Goal: Task Accomplishment & Management: Use online tool/utility

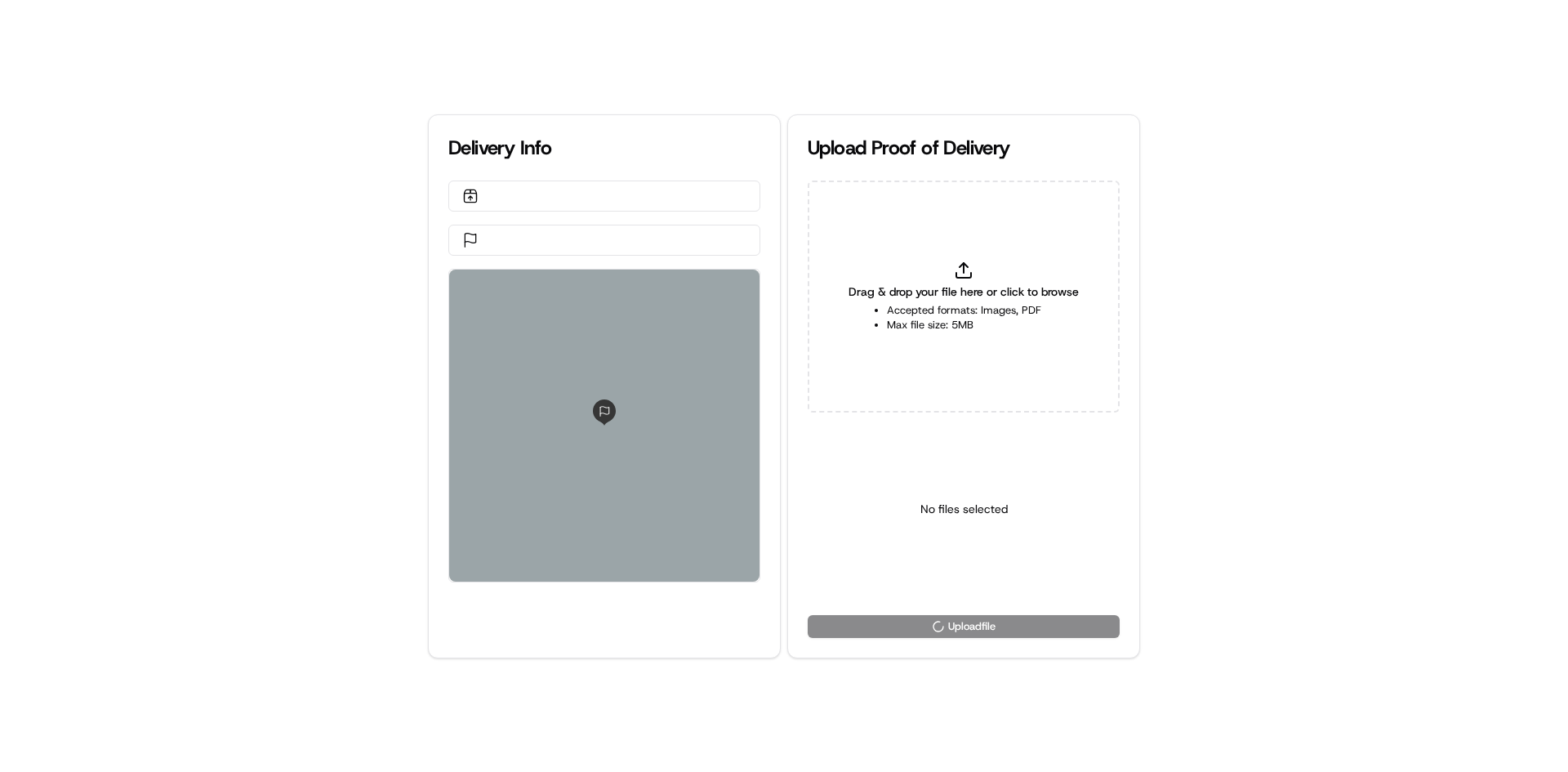
click at [947, 262] on div "Drag & drop your file here or click to browse Accepted formats: Images, PDF Max…" at bounding box center [963, 297] width 312 height 232
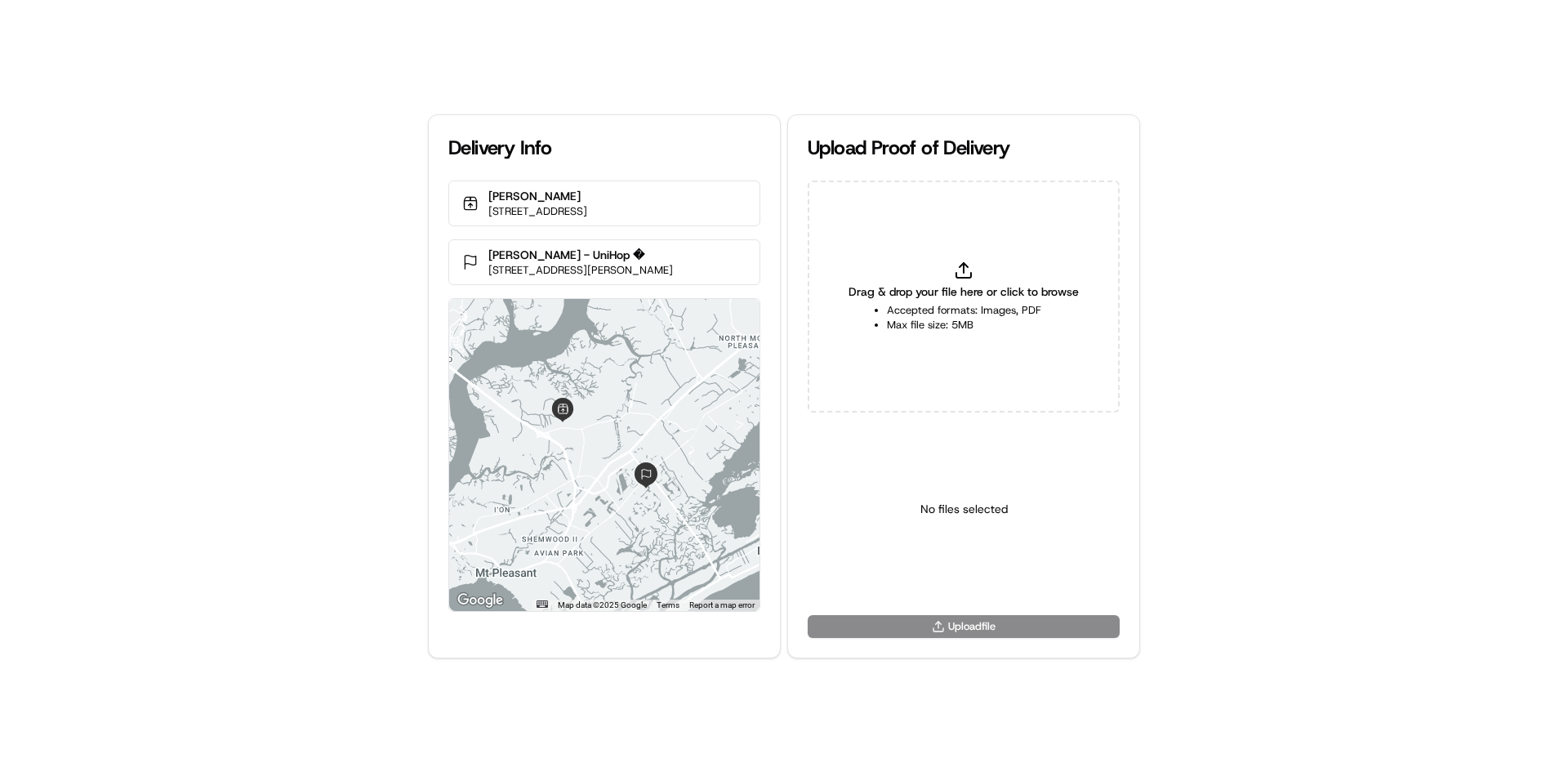
type input "C:\fakepath\U (9).png"
click at [931, 584] on html "Delivery Info Blanche Darby Florist 581 Belle Station Blvd, Mt Pleasant, SC 294…" at bounding box center [784, 386] width 1568 height 772
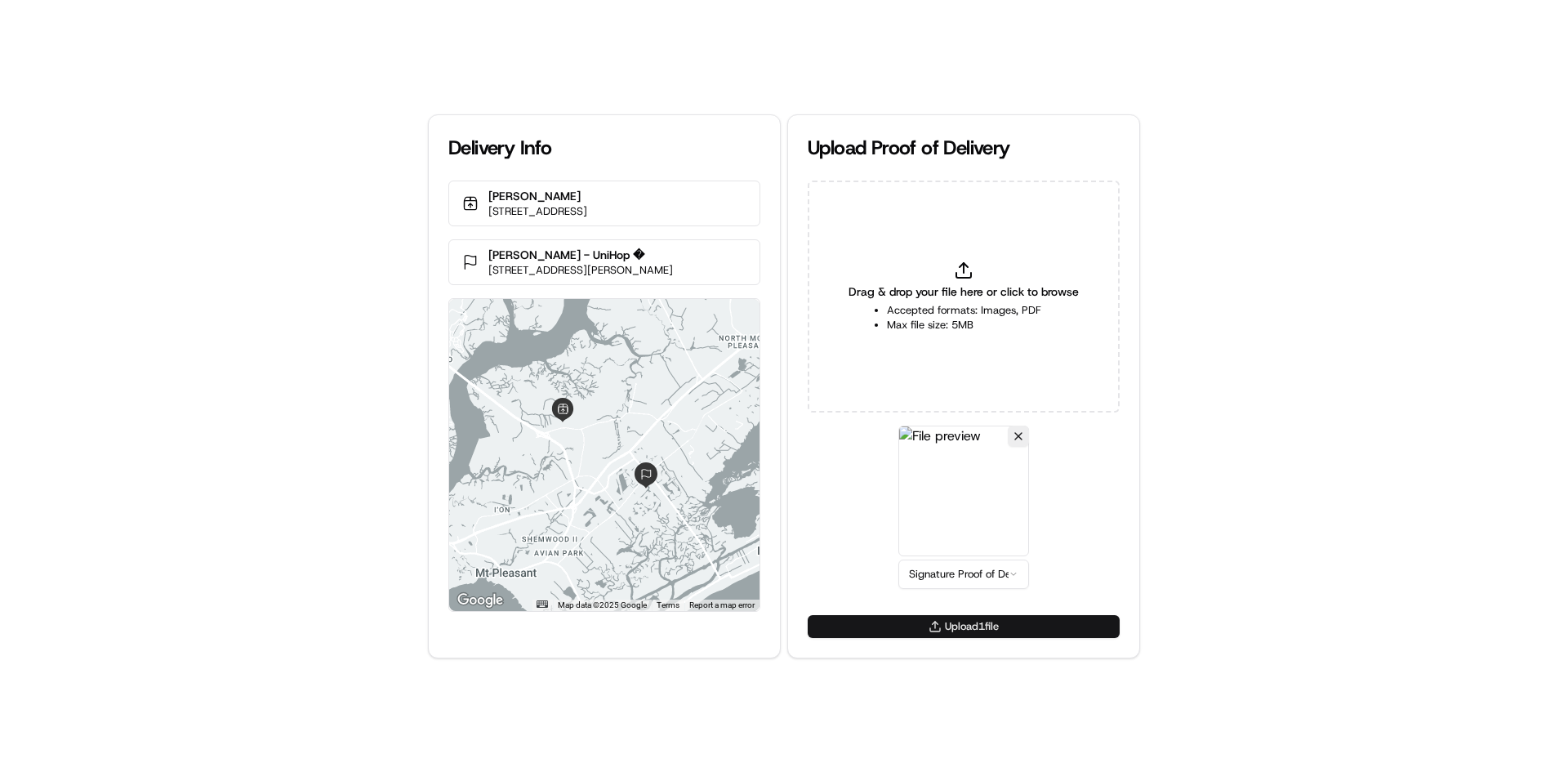
drag, startPoint x: 953, startPoint y: 624, endPoint x: 984, endPoint y: 620, distance: 31.3
click at [953, 623] on button "Upload 1 file" at bounding box center [963, 627] width 312 height 23
